Goal: Task Accomplishment & Management: Manage account settings

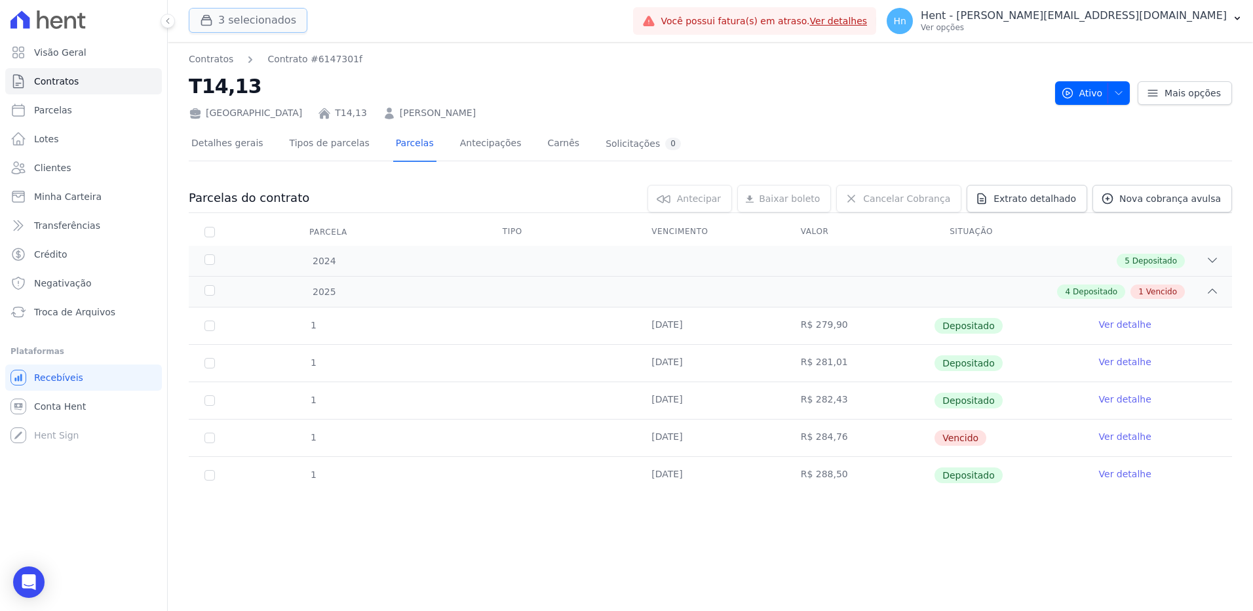
click at [263, 26] on button "3 selecionados" at bounding box center [248, 20] width 119 height 25
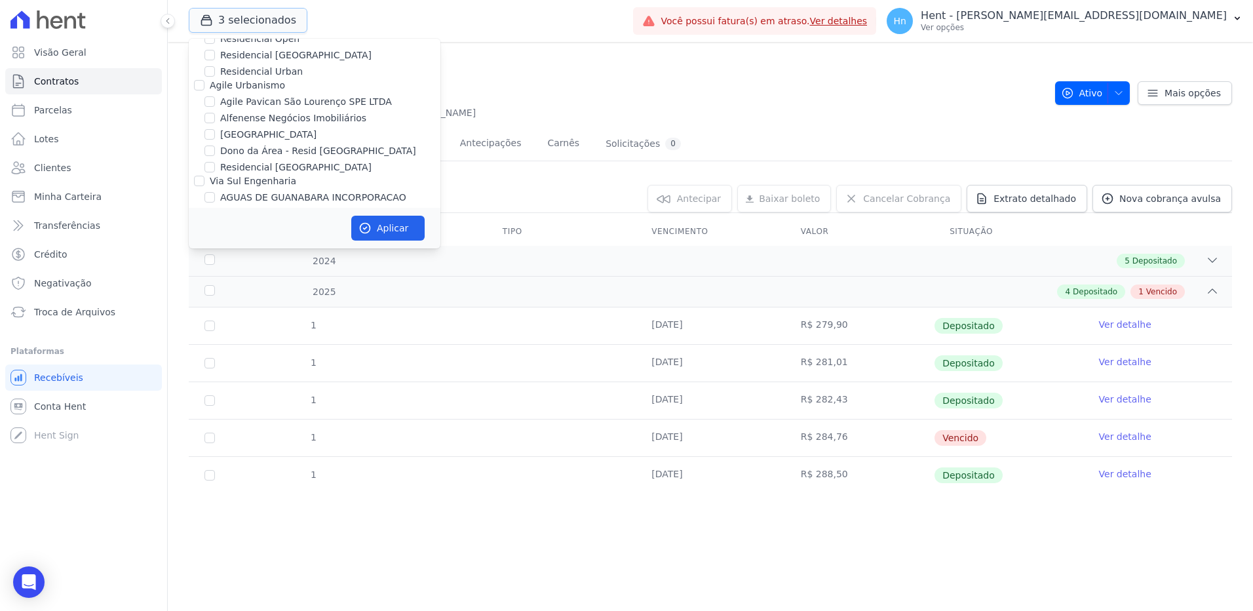
scroll to position [393, 0]
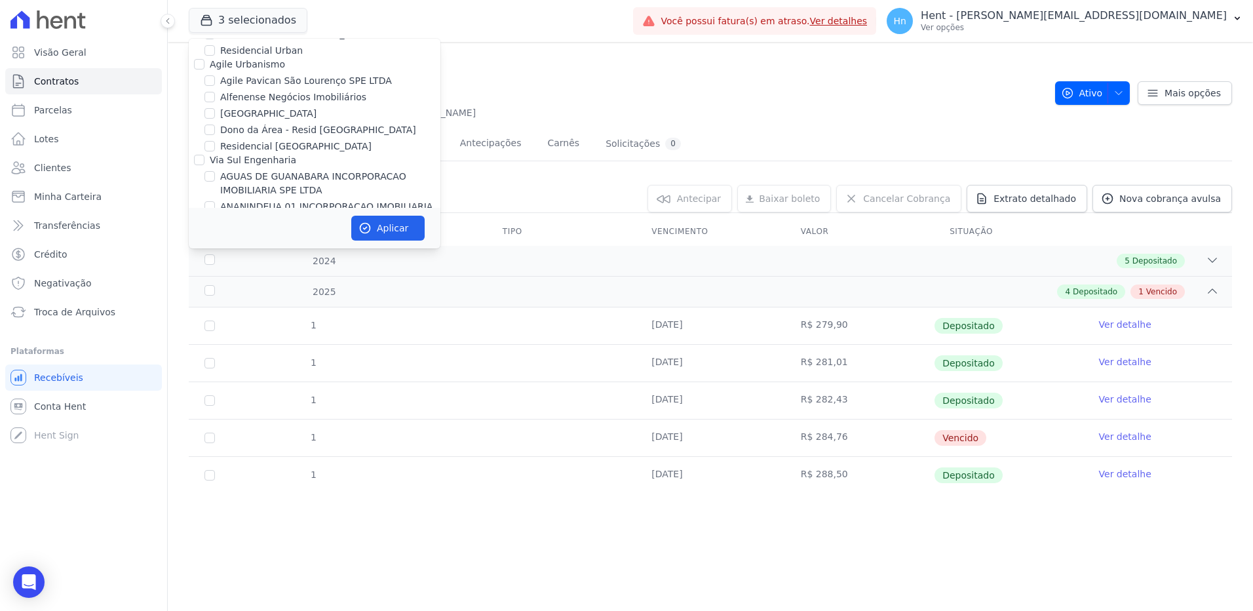
click at [606, 90] on h2 "T14,13" at bounding box center [617, 85] width 856 height 29
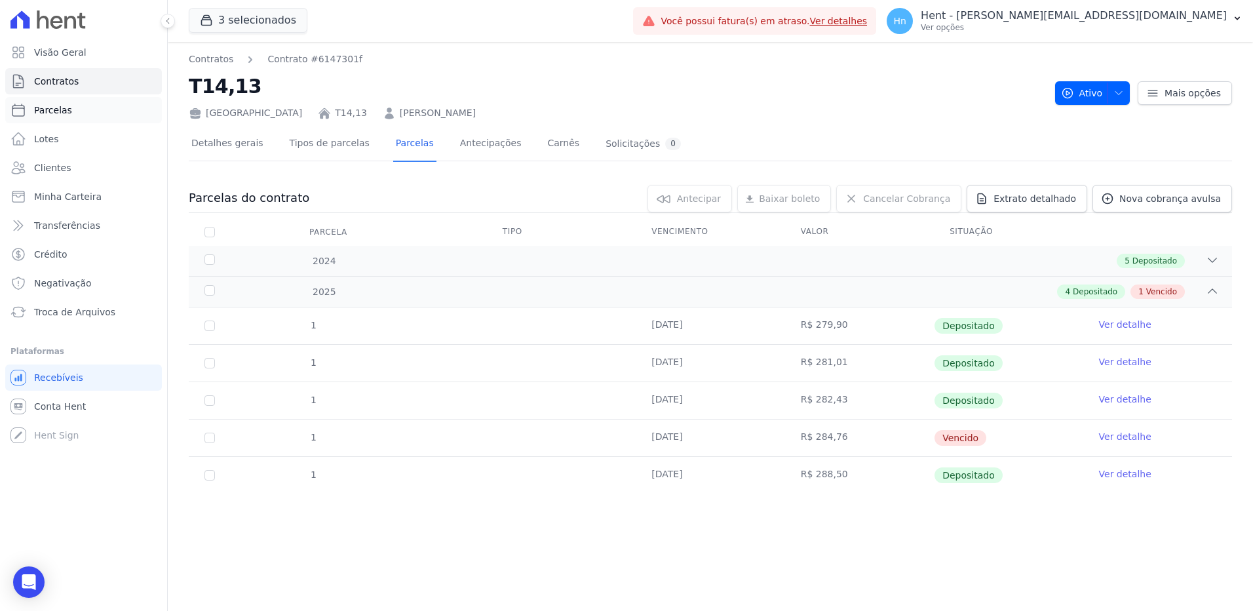
click at [44, 113] on span "Parcelas" at bounding box center [53, 110] width 38 height 13
select select
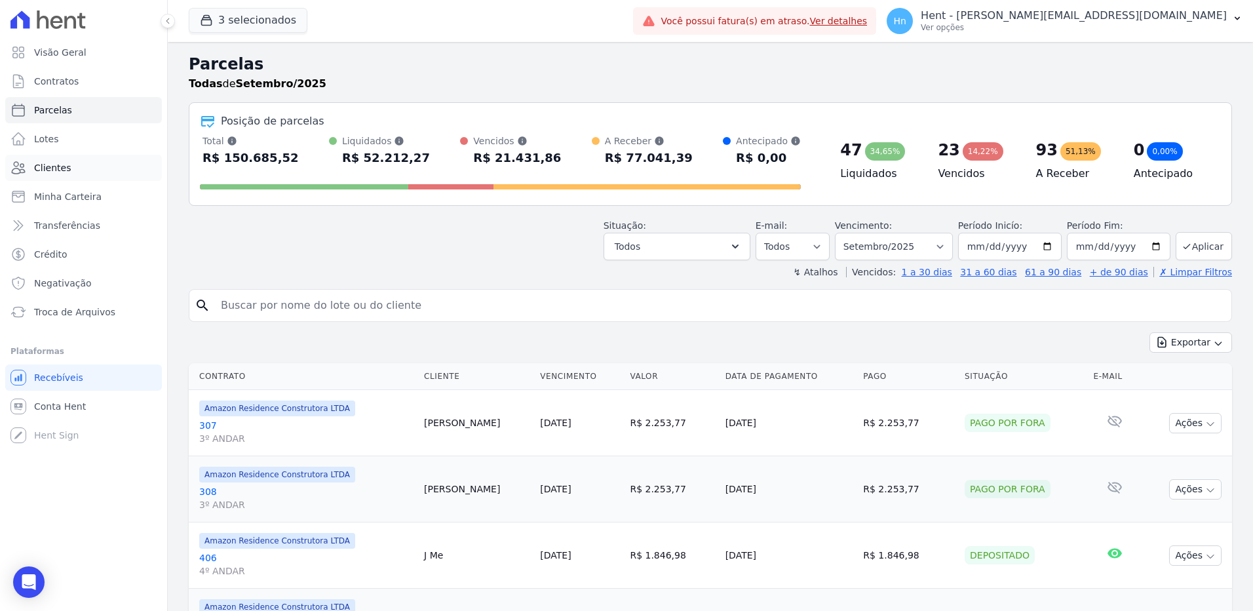
click at [86, 166] on link "Clientes" at bounding box center [83, 168] width 157 height 26
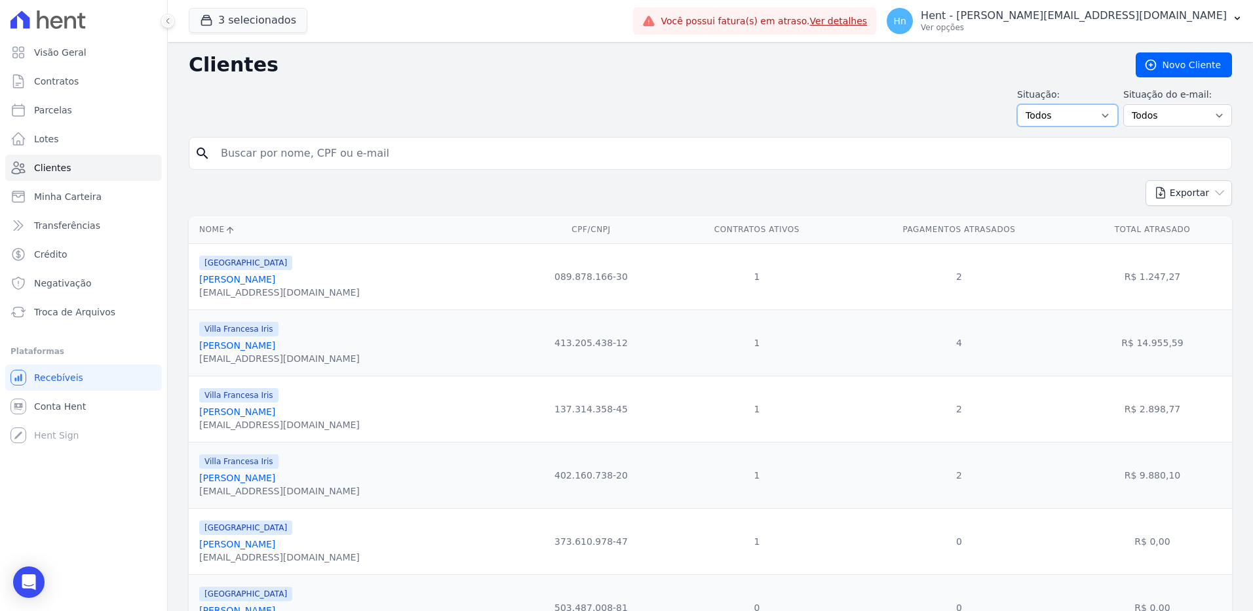
click at [1094, 117] on select "Todos Adimplentes Inadimplentes" at bounding box center [1067, 115] width 101 height 22
click at [1023, 104] on select "Todos Adimplentes Inadimplentes" at bounding box center [1067, 115] width 101 height 22
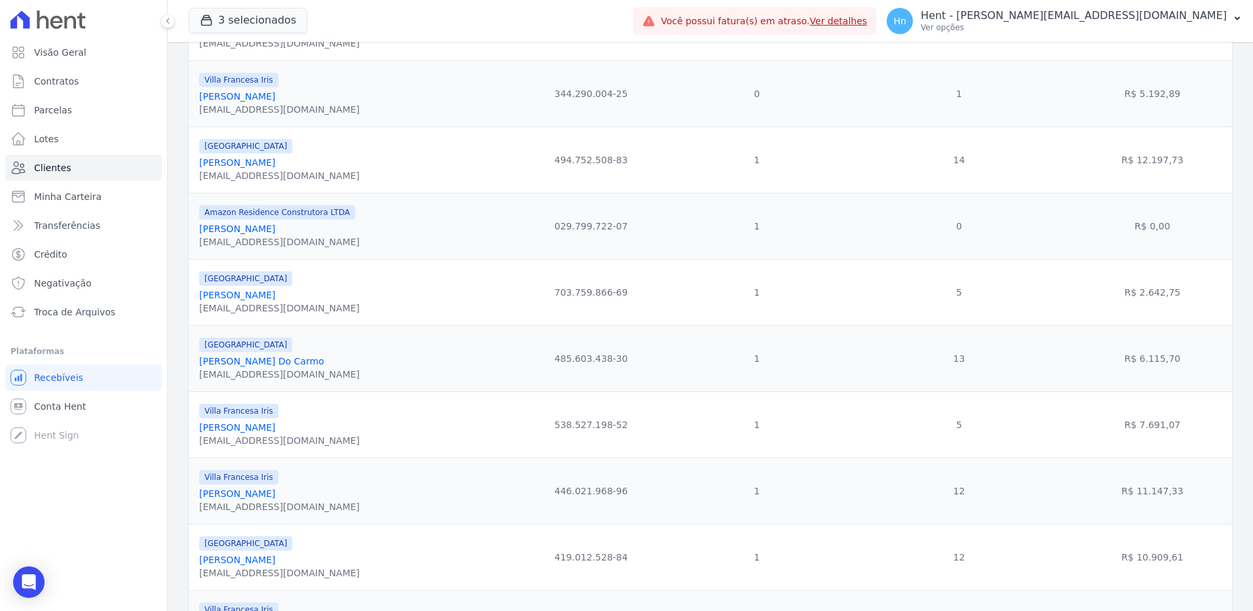
scroll to position [1346, 0]
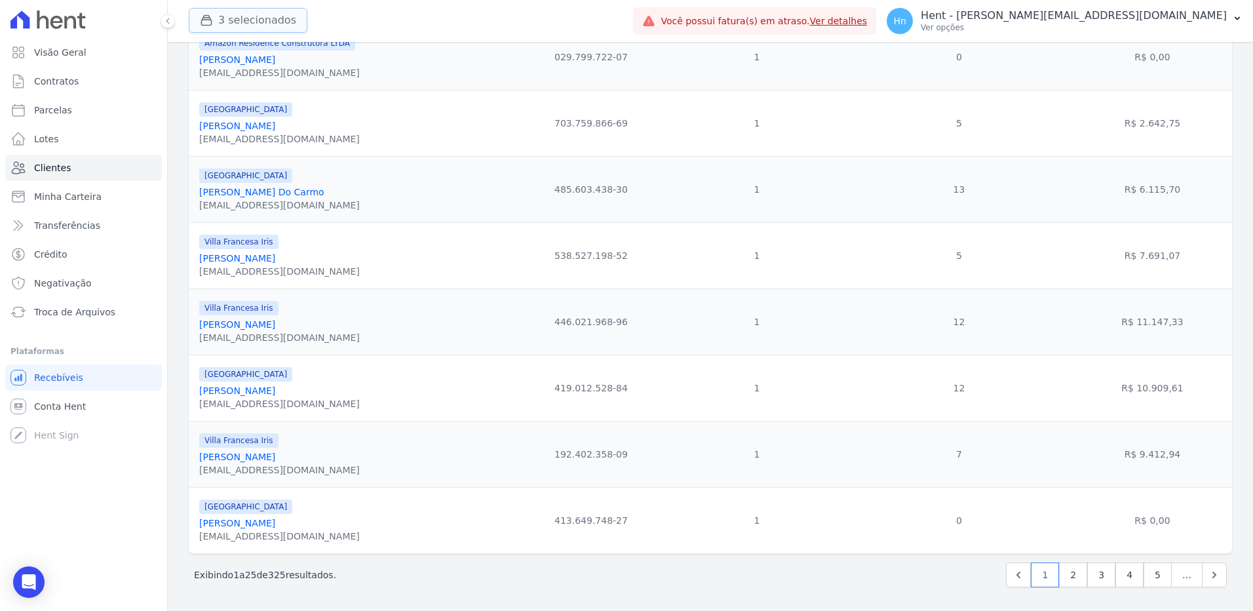
click at [244, 18] on button "3 selecionados" at bounding box center [248, 20] width 119 height 25
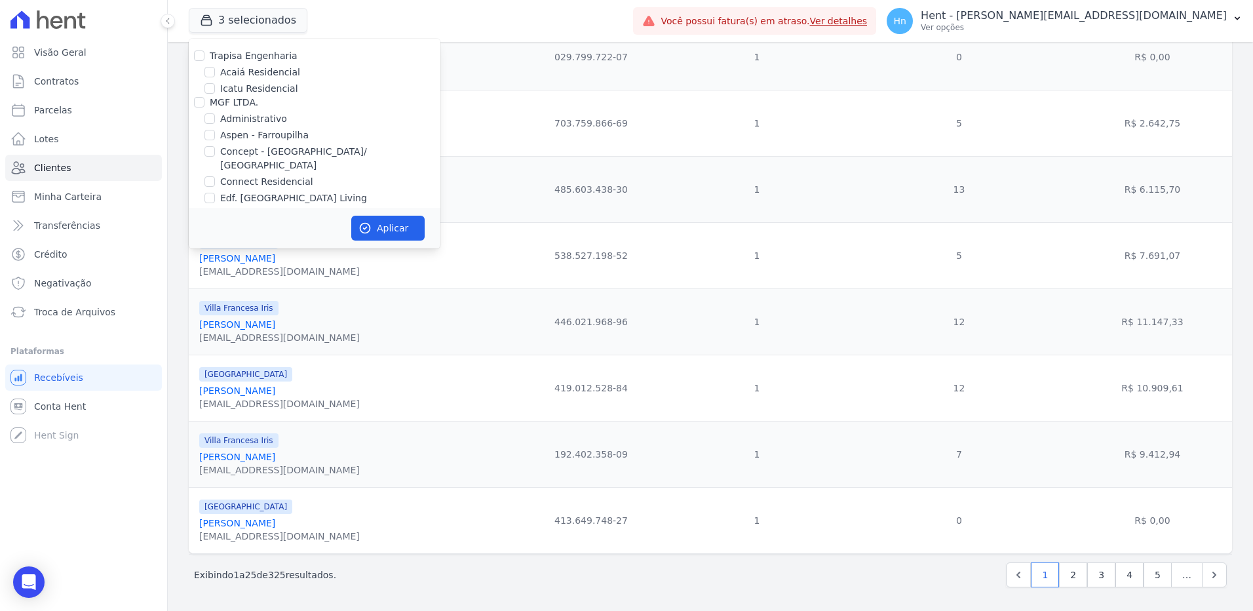
scroll to position [4281, 0]
click at [233, 226] on label "Mugango - Viva Iguaçu" at bounding box center [272, 233] width 105 height 14
click at [215, 227] on input "Mugango - Viva Iguaçu" at bounding box center [210, 232] width 10 height 10
checkbox input "true"
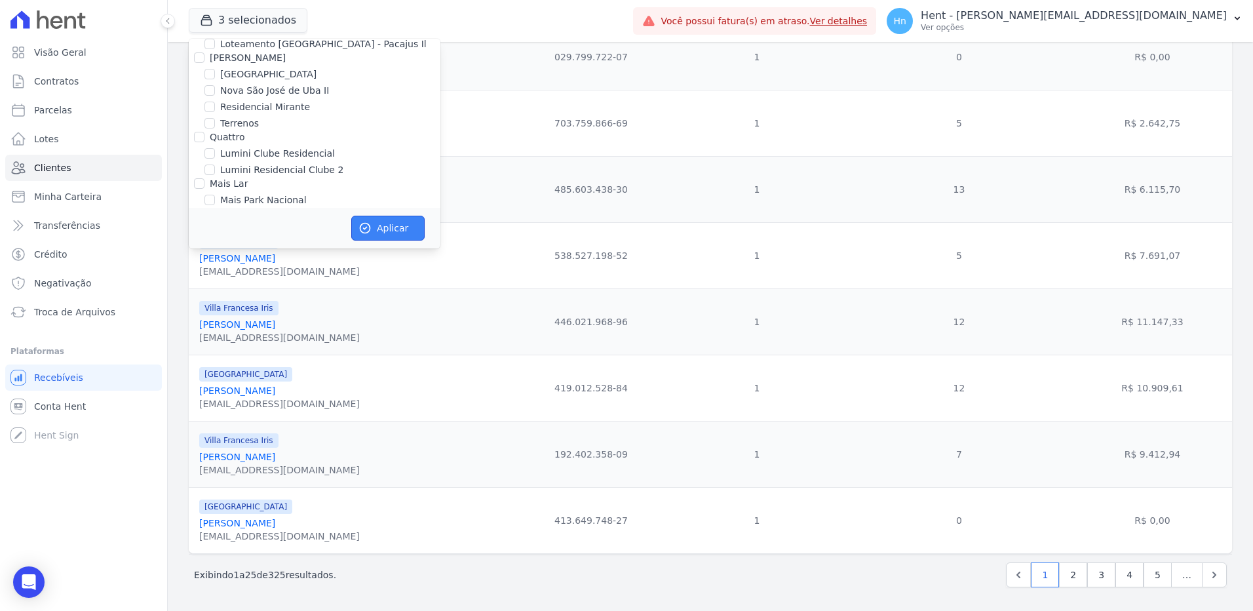
click at [393, 229] on button "Aplicar" at bounding box center [387, 228] width 73 height 25
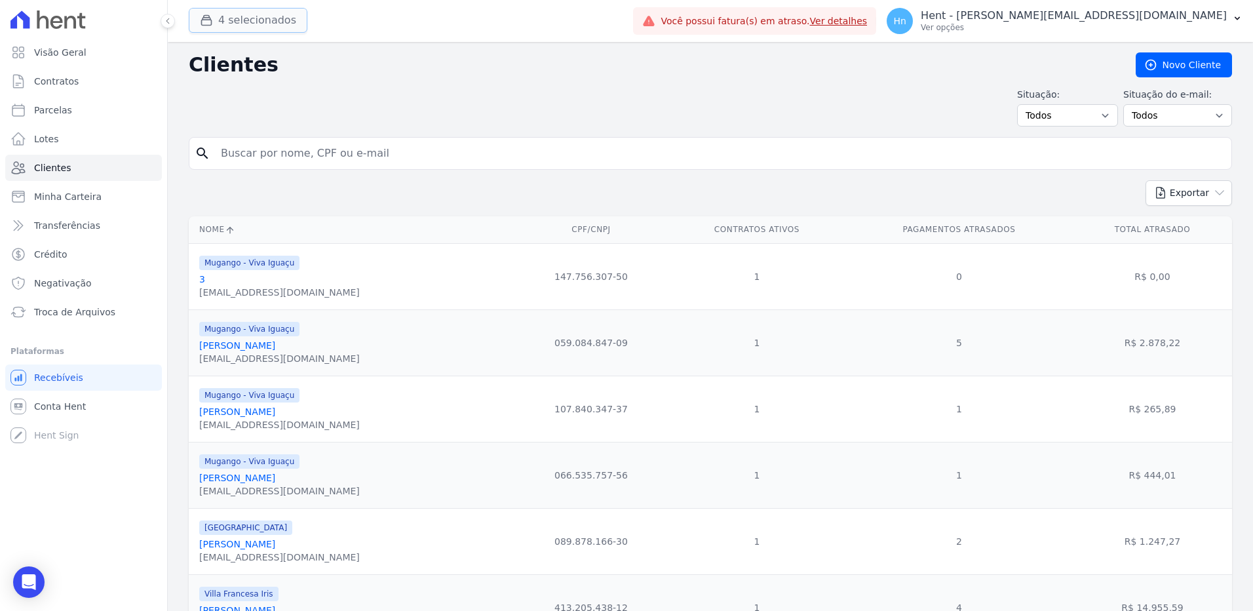
click at [258, 22] on button "4 selecionados" at bounding box center [248, 20] width 119 height 25
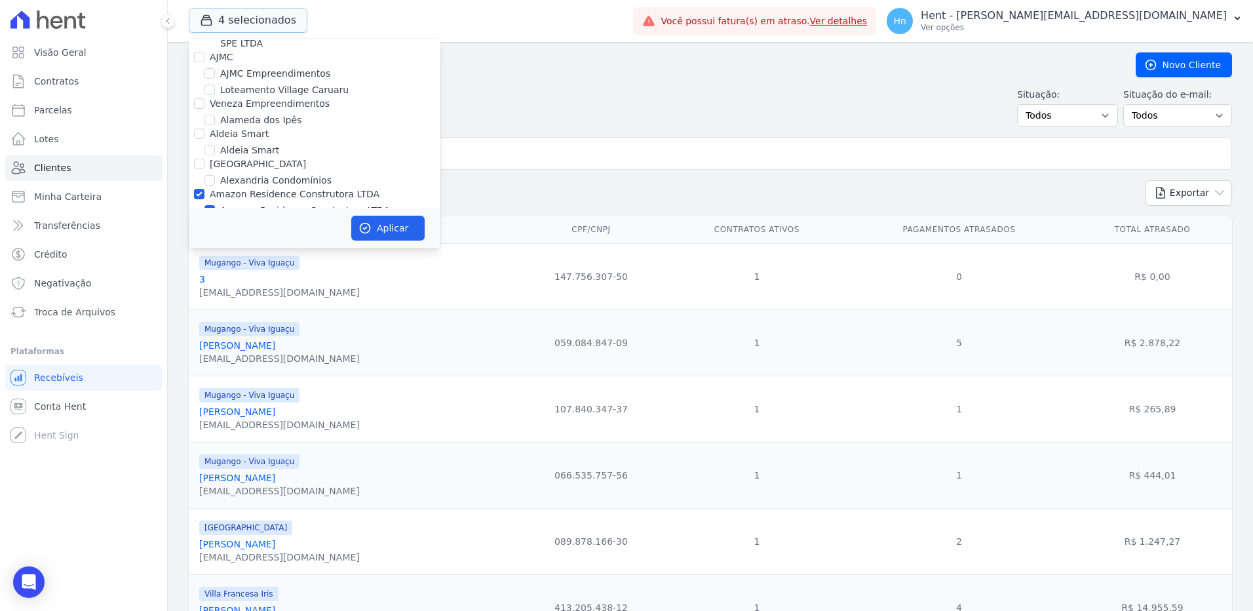
scroll to position [590, 0]
click at [223, 169] on label "Amazon Residence Construtora LTDA" at bounding box center [295, 174] width 170 height 10
click at [205, 169] on input "Amazon Residence Construtora LTDA" at bounding box center [199, 174] width 10 height 10
checkbox input "false"
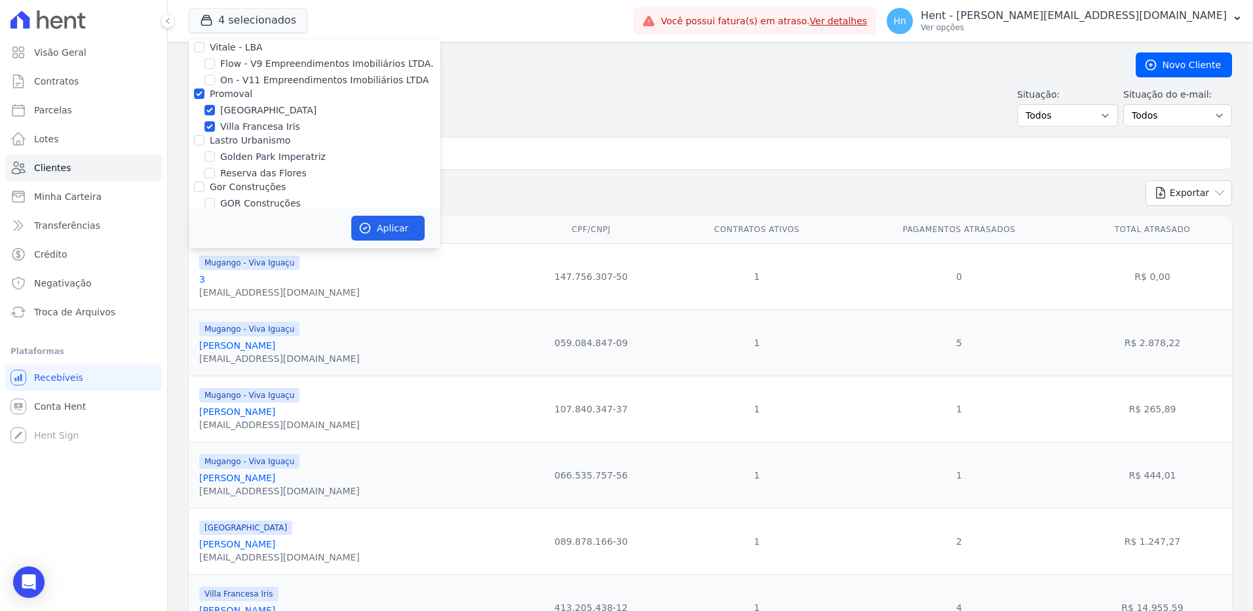
scroll to position [3047, 0]
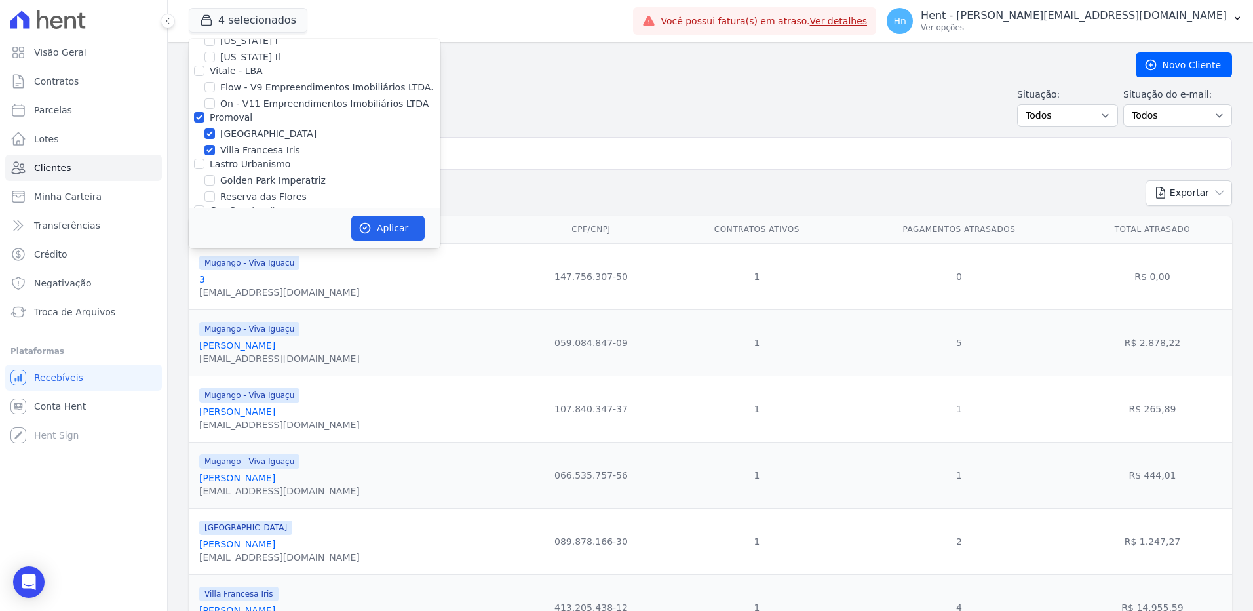
click at [227, 112] on label "Promoval" at bounding box center [231, 117] width 43 height 10
click at [205, 112] on input "Promoval" at bounding box center [199, 117] width 10 height 10
checkbox input "false"
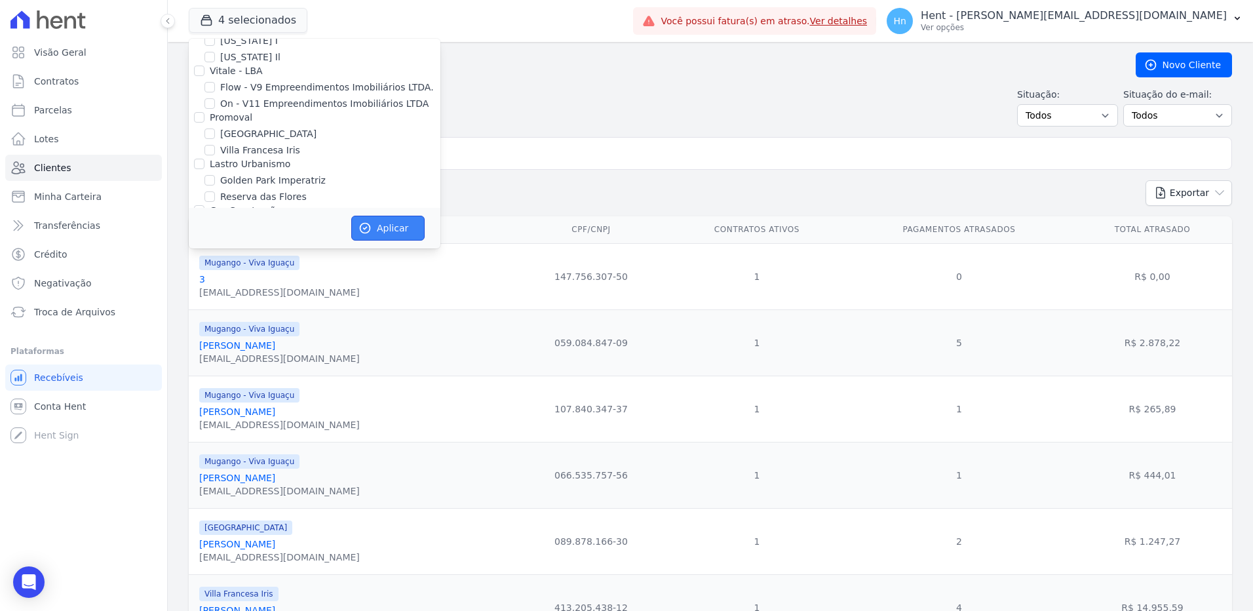
click at [392, 233] on button "Aplicar" at bounding box center [387, 228] width 73 height 25
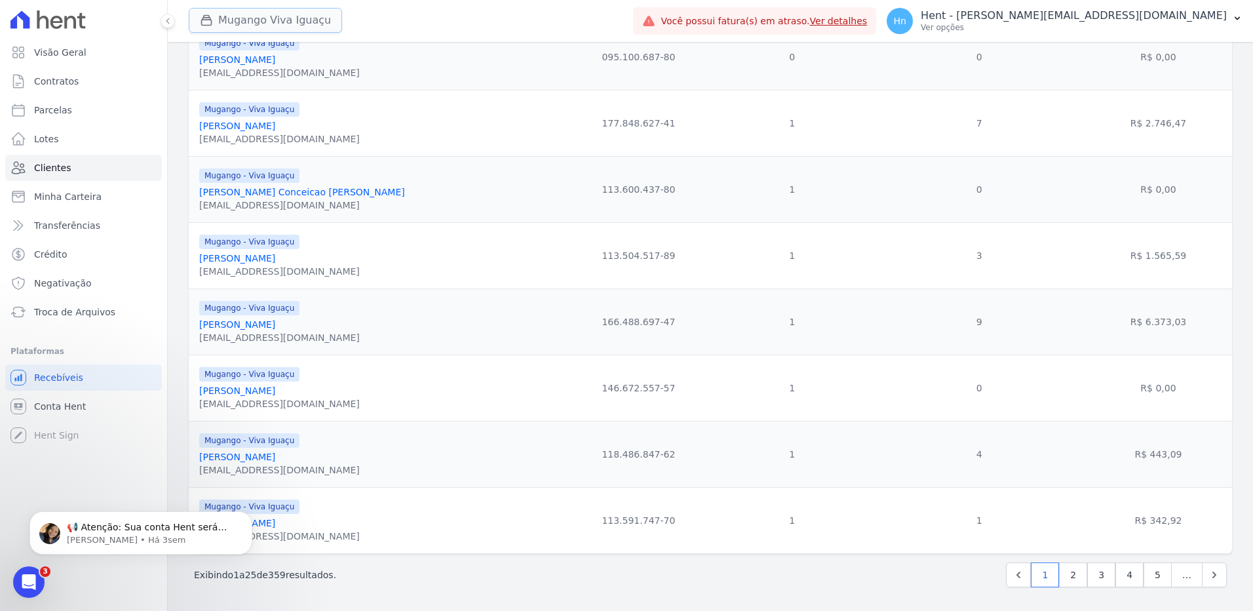
click at [301, 26] on button "Mugango Viva Iguaçu" at bounding box center [265, 20] width 153 height 25
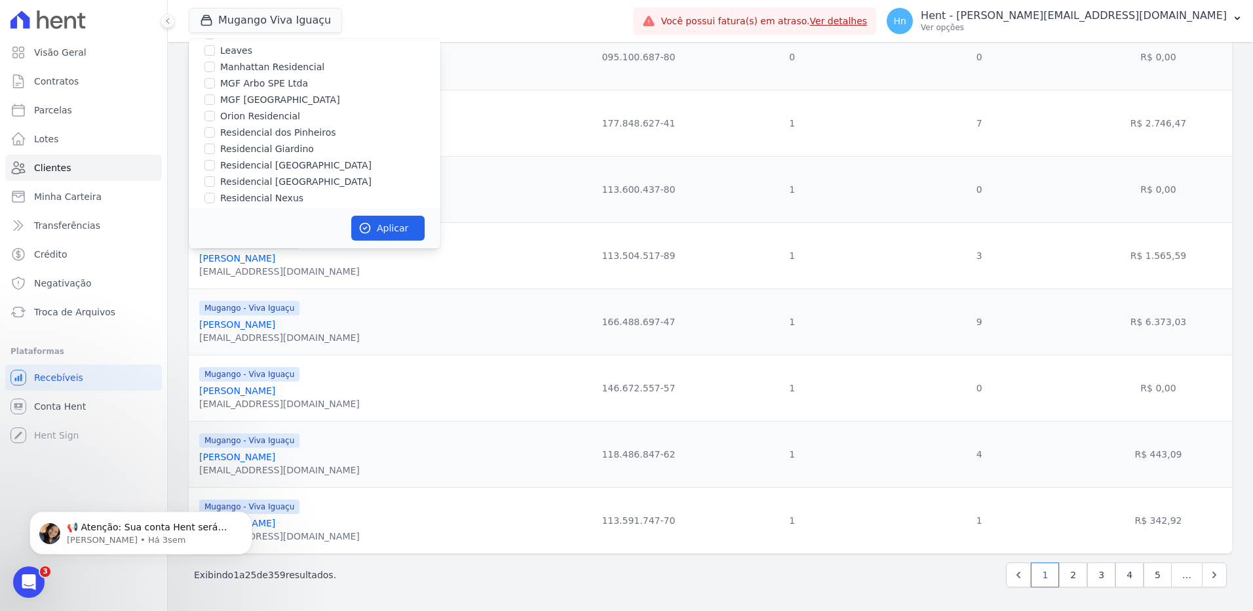
scroll to position [3000, 0]
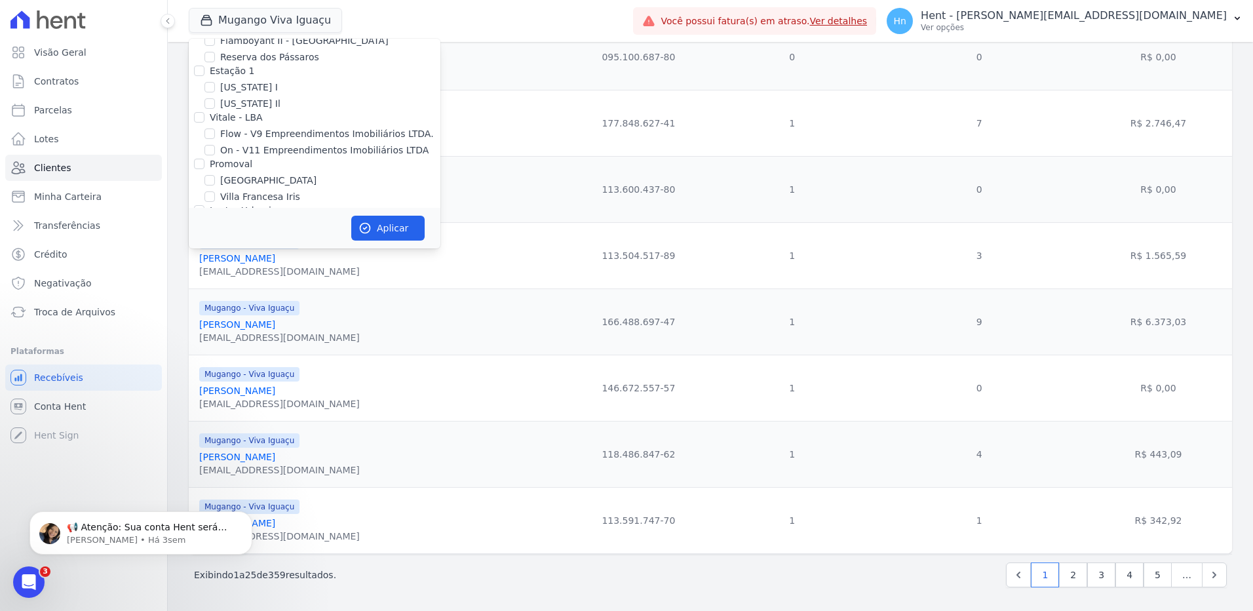
click at [213, 159] on label "Promoval" at bounding box center [231, 164] width 43 height 10
click at [205, 159] on input "Promoval" at bounding box center [199, 164] width 10 height 10
checkbox input "true"
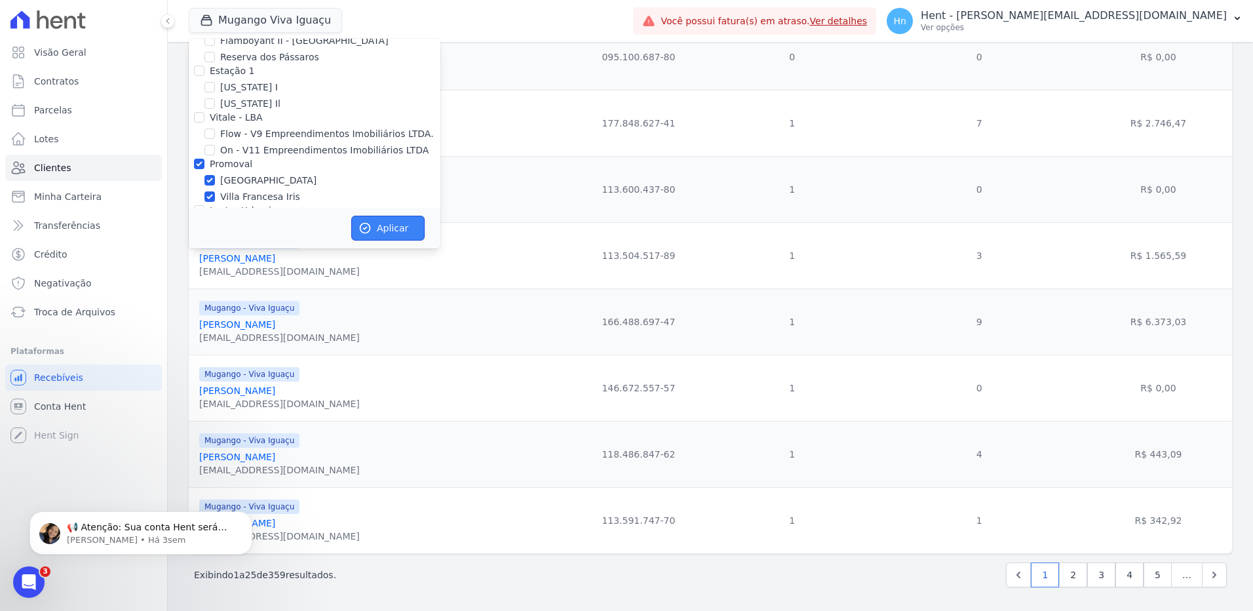
click at [365, 229] on icon "button" at bounding box center [366, 229] width 10 height 10
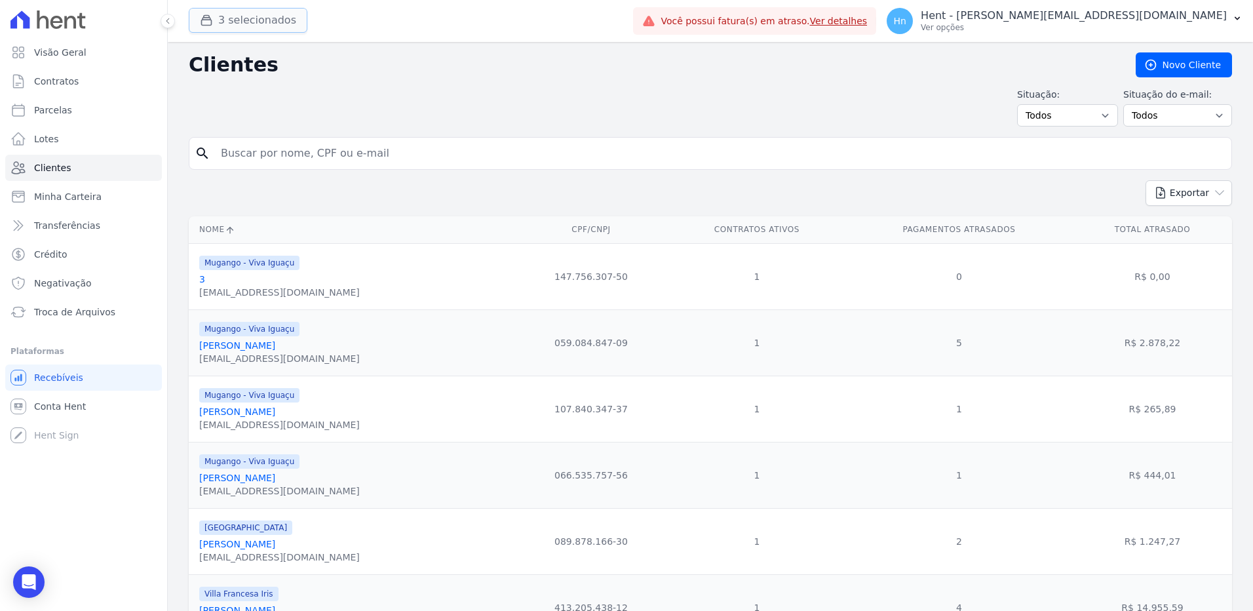
click at [234, 26] on button "3 selecionados" at bounding box center [248, 20] width 119 height 25
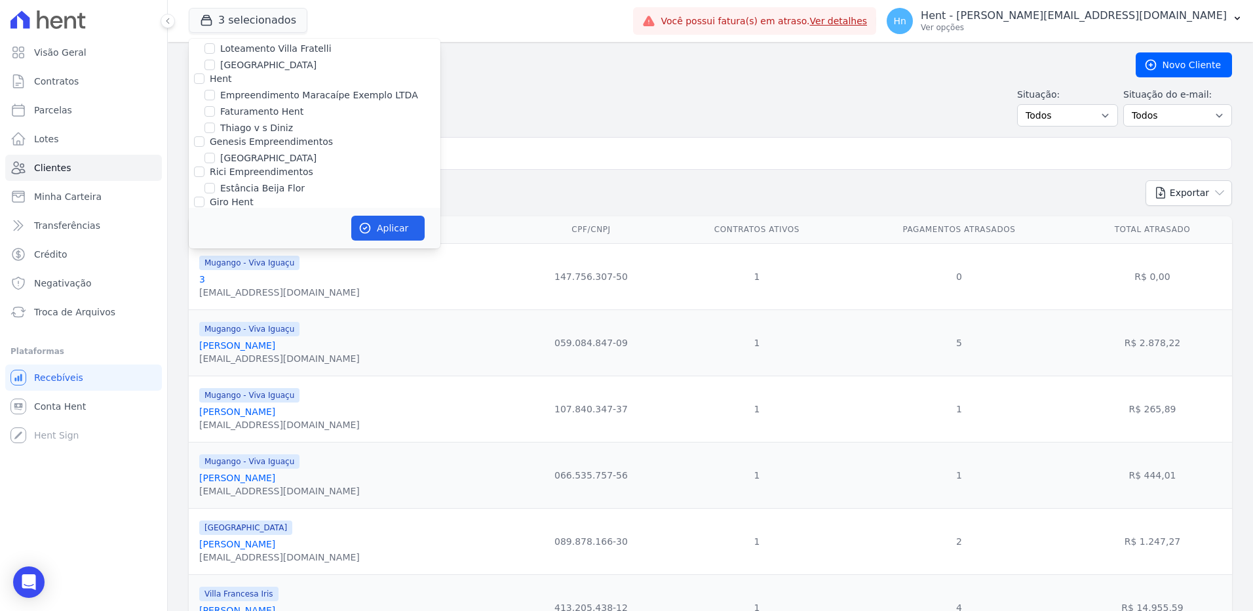
scroll to position [4281, 0]
click at [254, 226] on label "Mugango - Viva Iguaçu" at bounding box center [272, 233] width 105 height 14
click at [215, 227] on input "Mugango - Viva Iguaçu" at bounding box center [210, 232] width 10 height 10
checkbox input "false"
click at [389, 241] on div "Aplicar" at bounding box center [315, 228] width 252 height 41
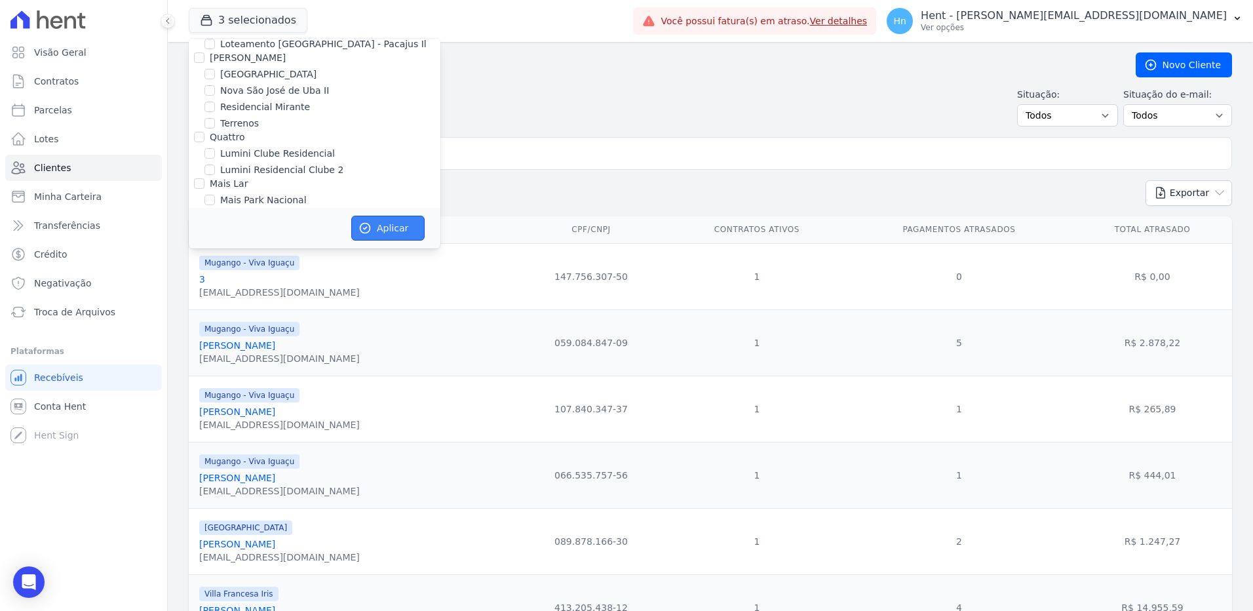
click at [389, 232] on button "Aplicar" at bounding box center [387, 228] width 73 height 25
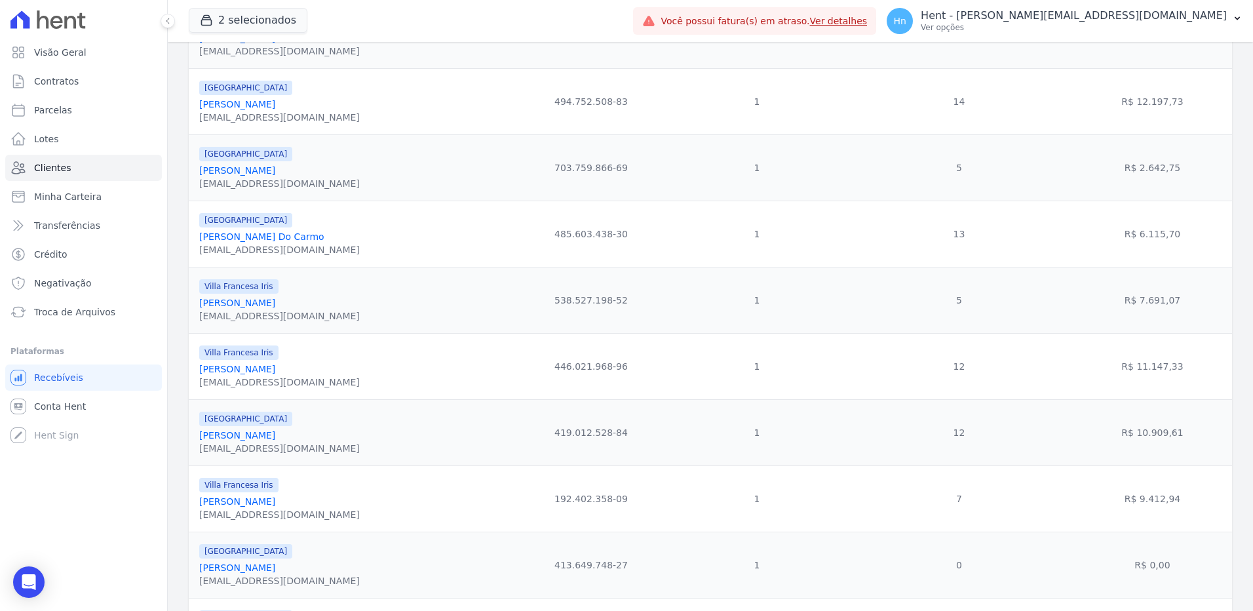
scroll to position [1346, 0]
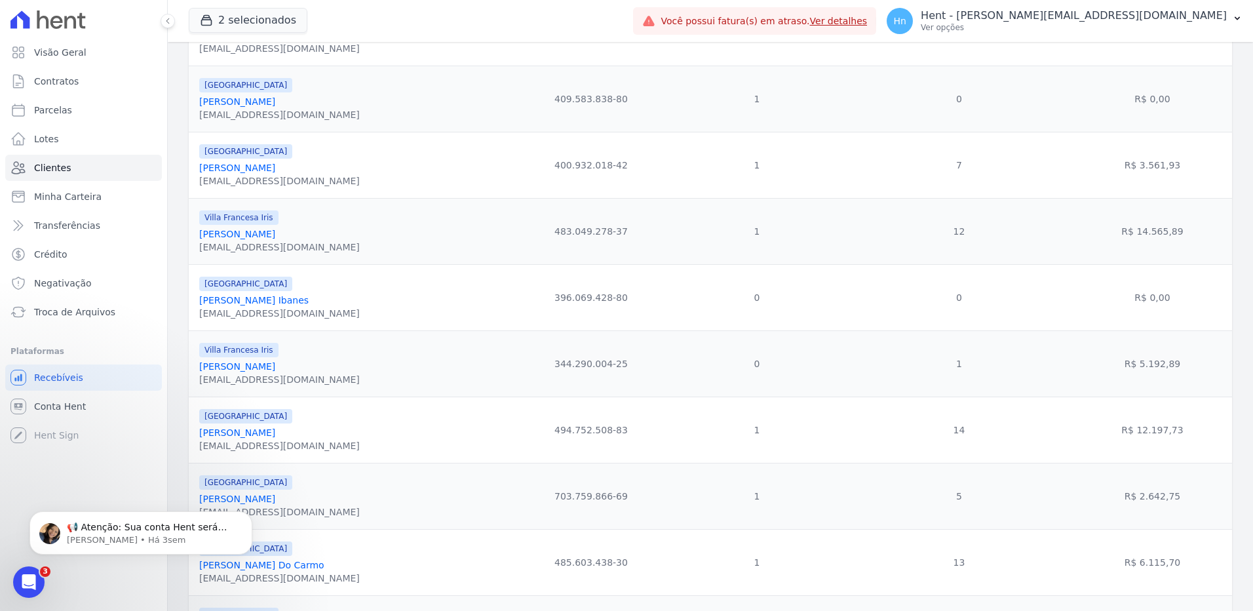
scroll to position [1346, 0]
